Goal: Navigation & Orientation: Find specific page/section

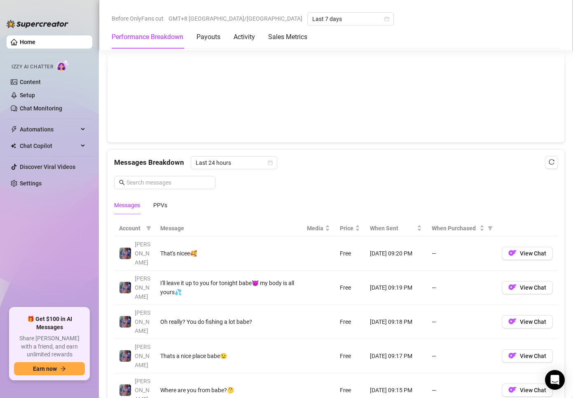
scroll to position [700, 0]
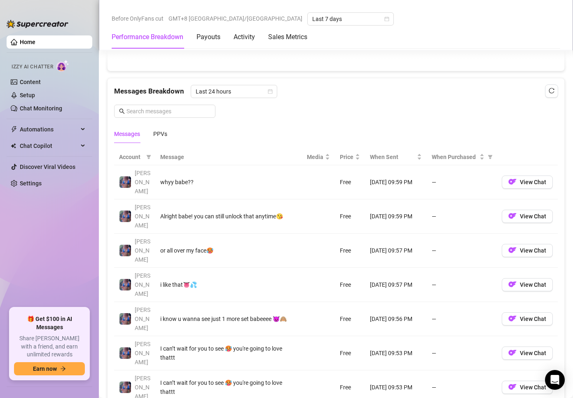
scroll to position [700, 0]
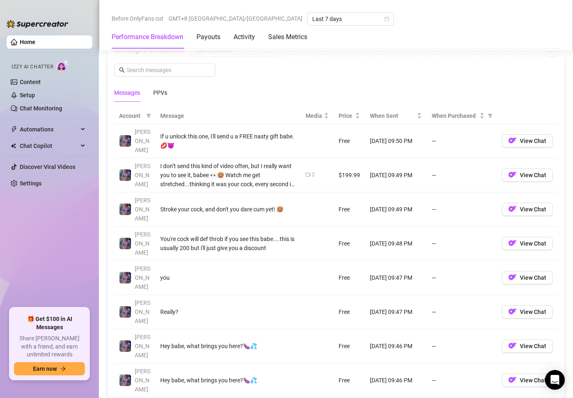
scroll to position [742, 0]
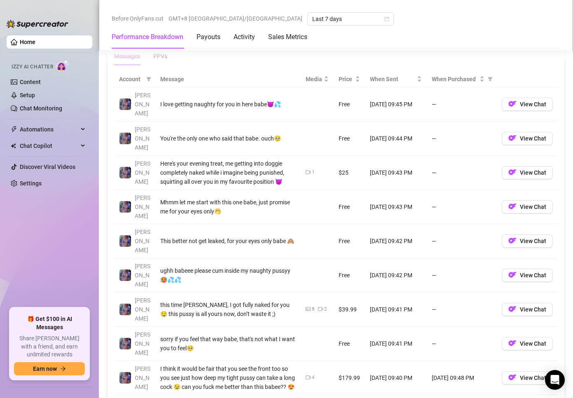
scroll to position [783, 0]
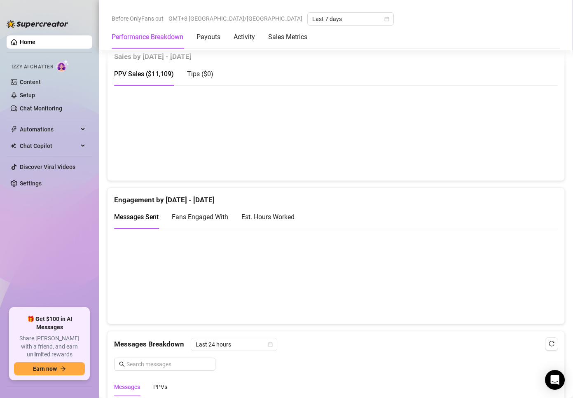
scroll to position [330, 0]
